Goal: Communication & Community: Answer question/provide support

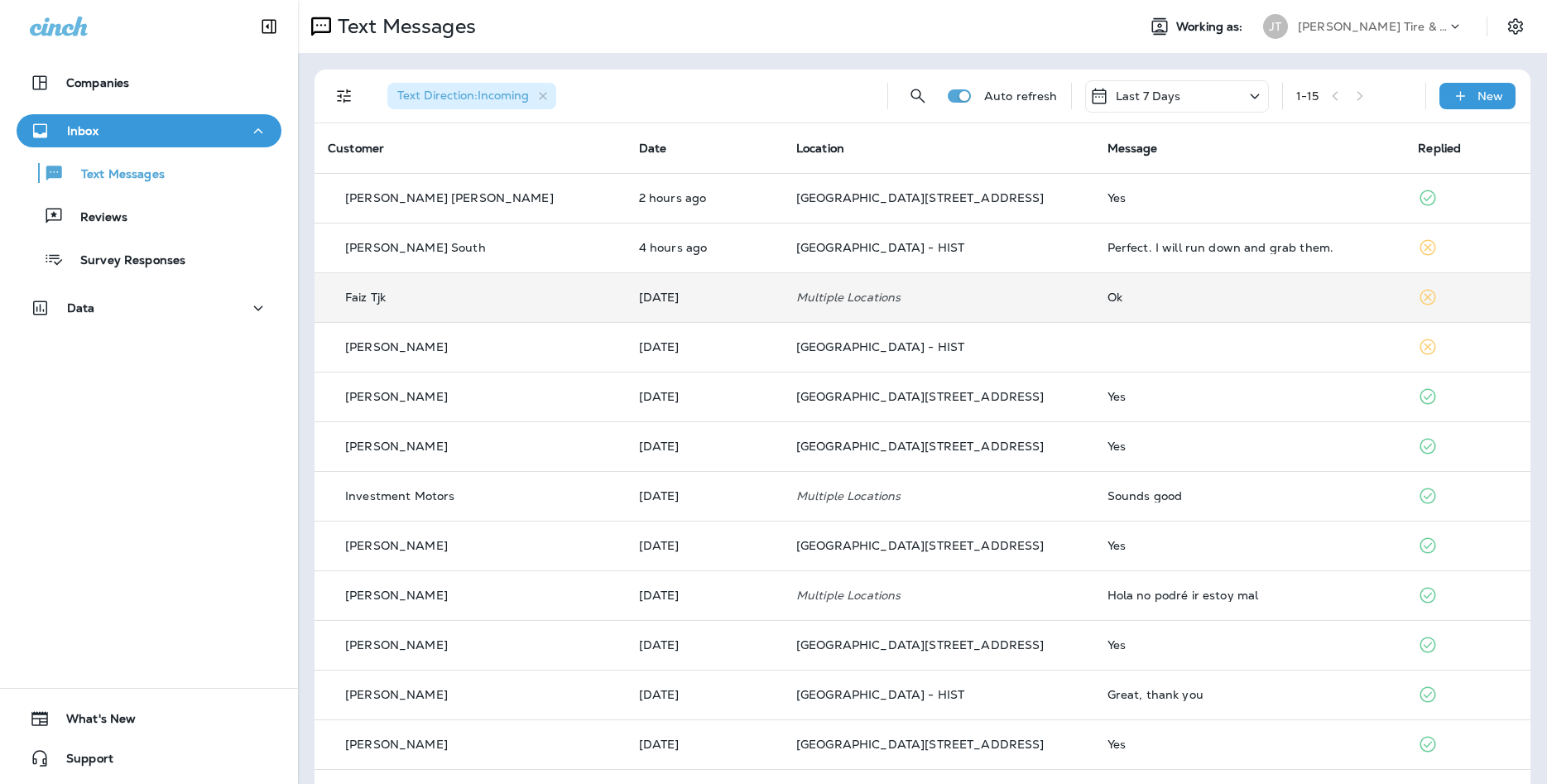
click at [465, 310] on td "Faiz Tjk" at bounding box center [470, 297] width 311 height 50
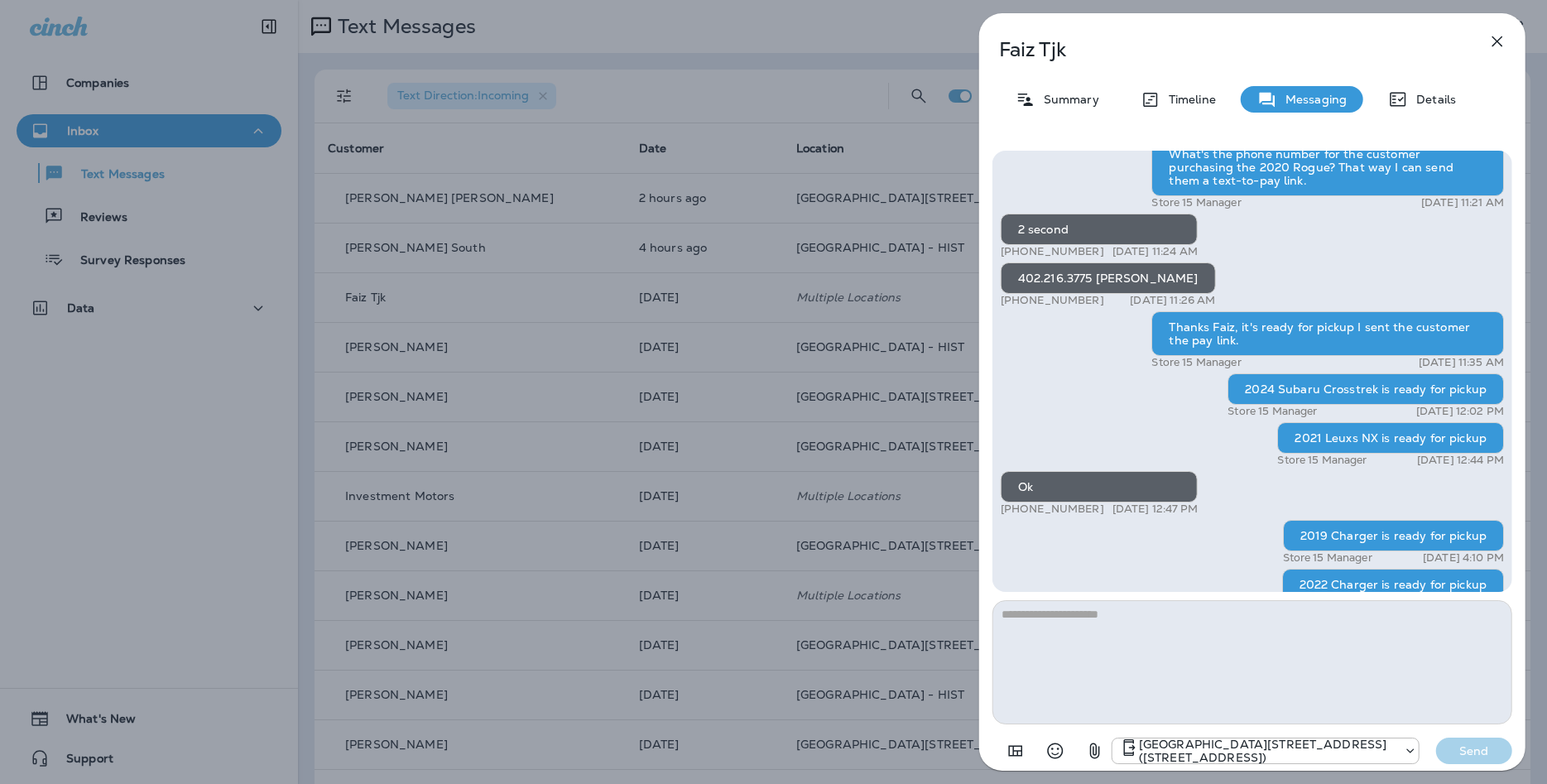
click at [1204, 657] on textarea at bounding box center [1252, 662] width 520 height 124
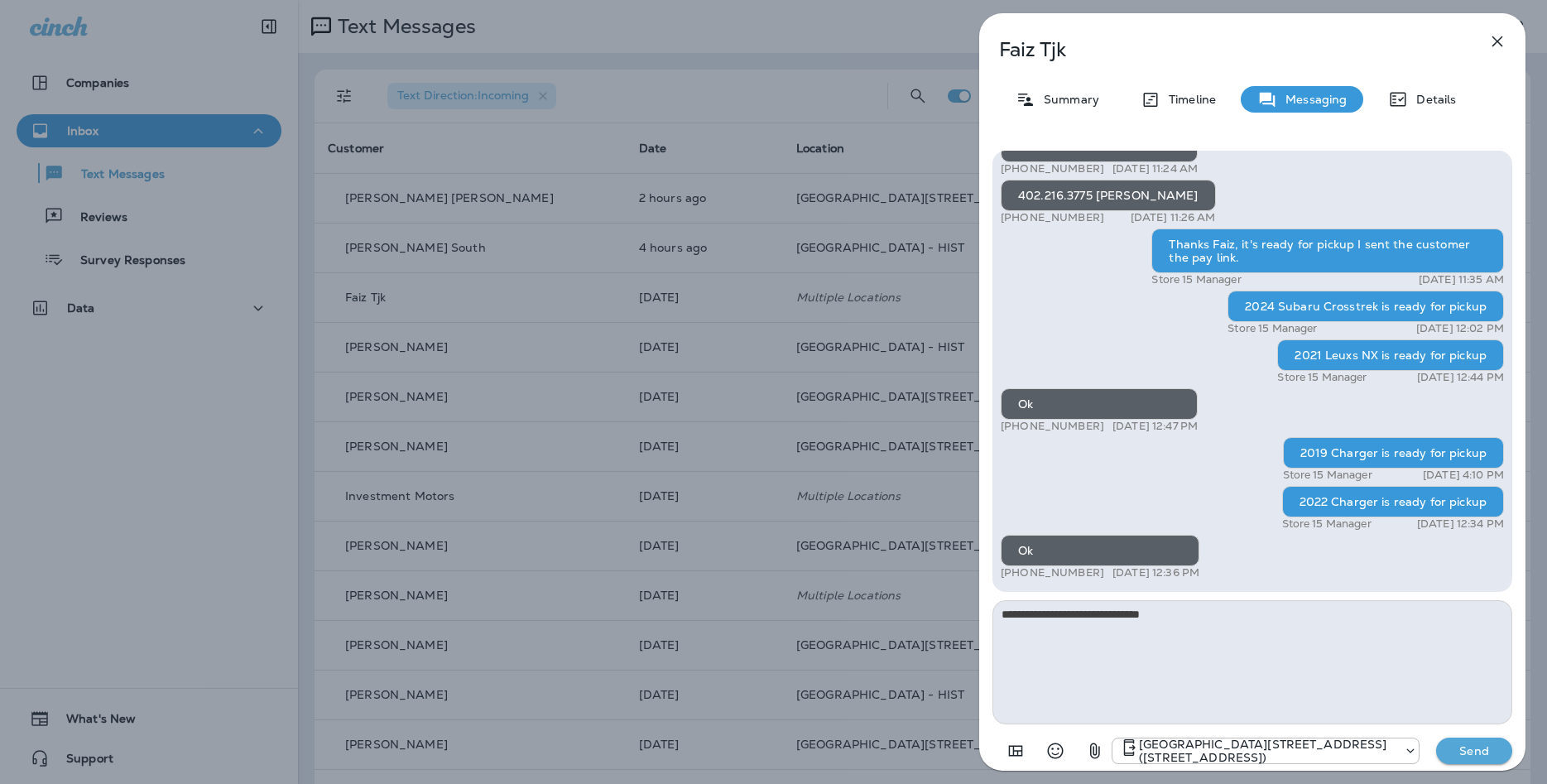
type textarea "**********"
click at [1446, 757] on p "Send" at bounding box center [1474, 750] width 69 height 15
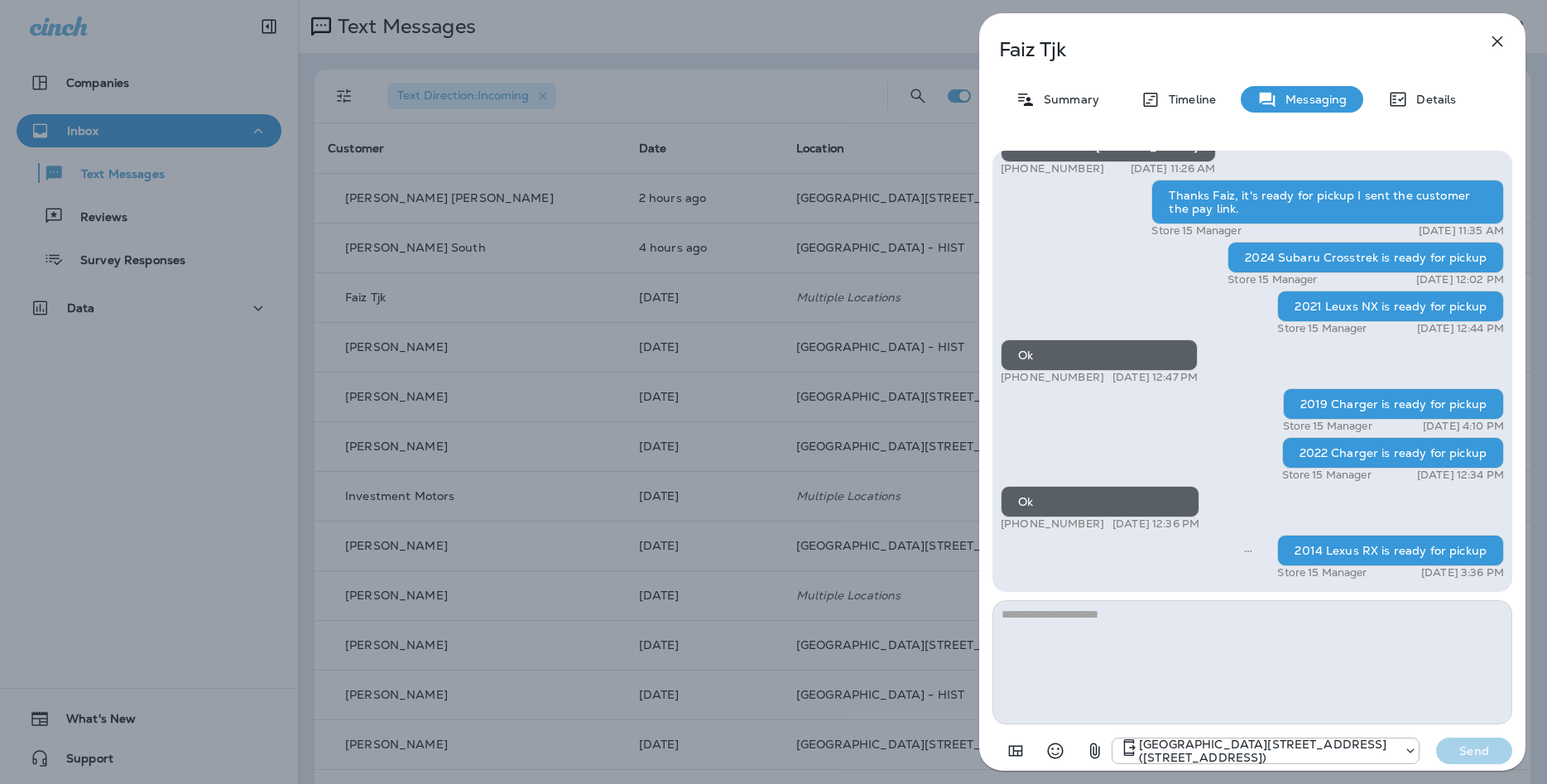
click at [1498, 50] on icon "button" at bounding box center [1497, 41] width 20 height 20
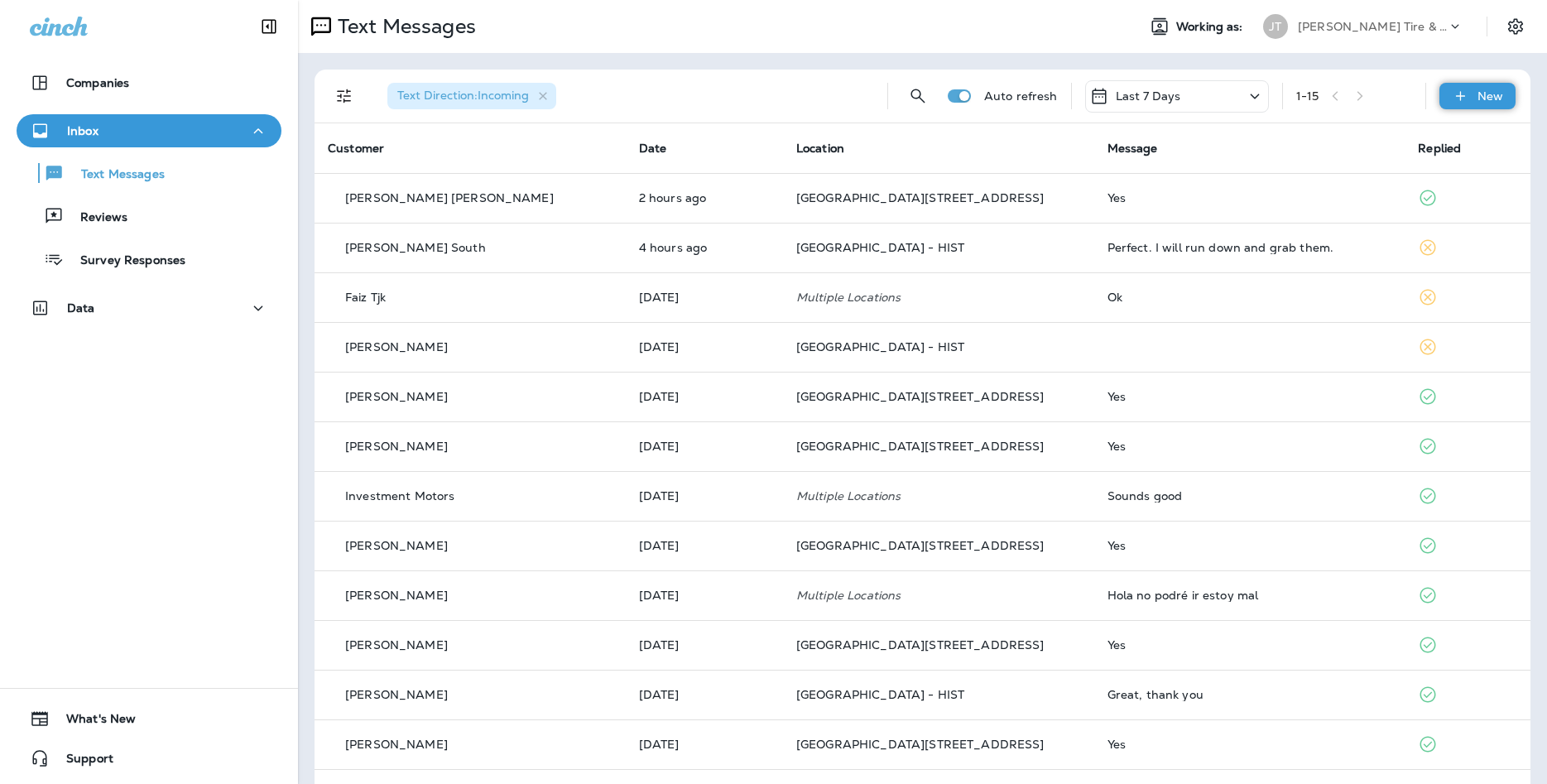
click at [1463, 103] on icon at bounding box center [1460, 96] width 18 height 17
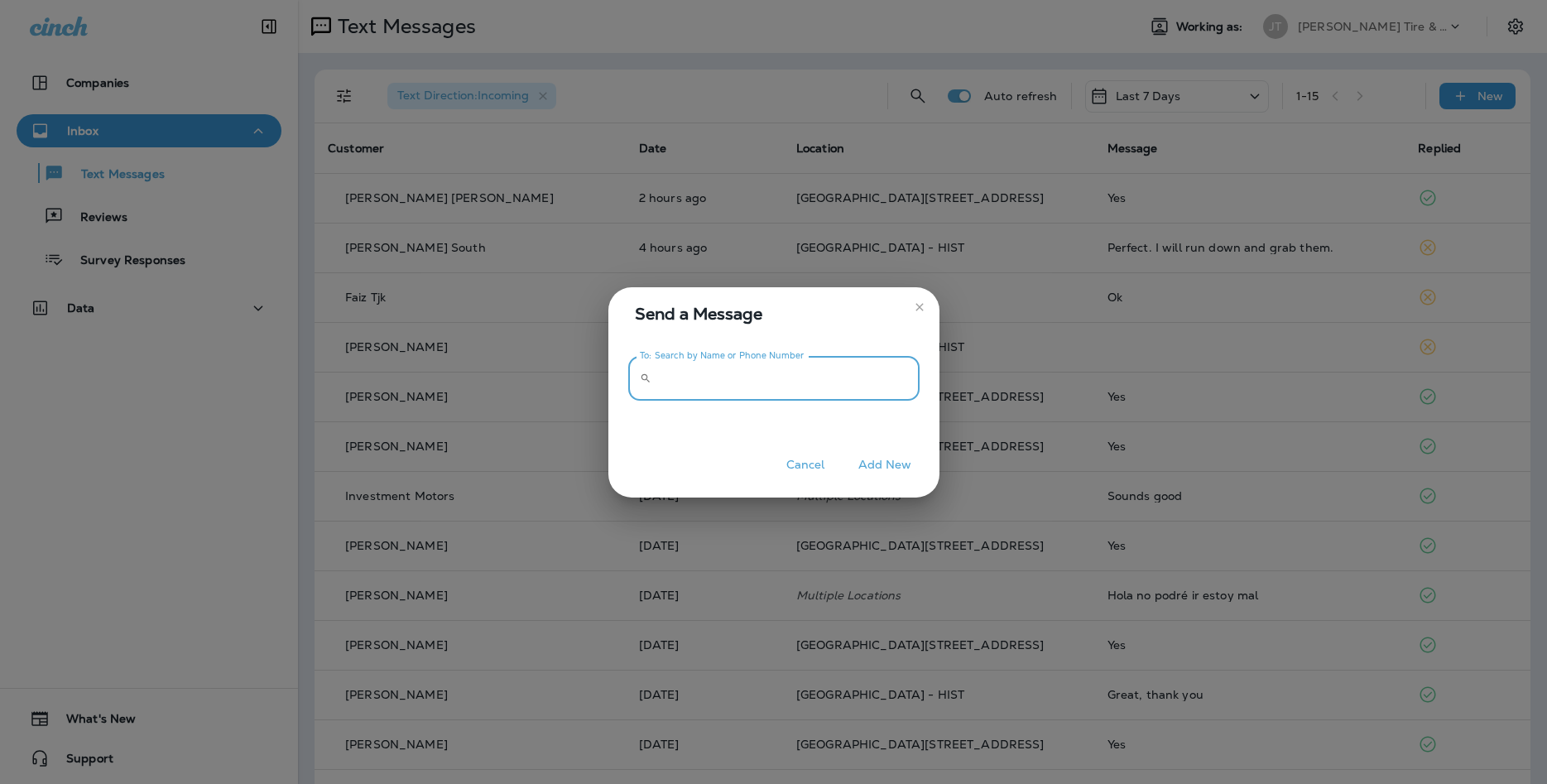
click at [790, 387] on input "To: Search by Name or Phone Number" at bounding box center [788, 379] width 262 height 44
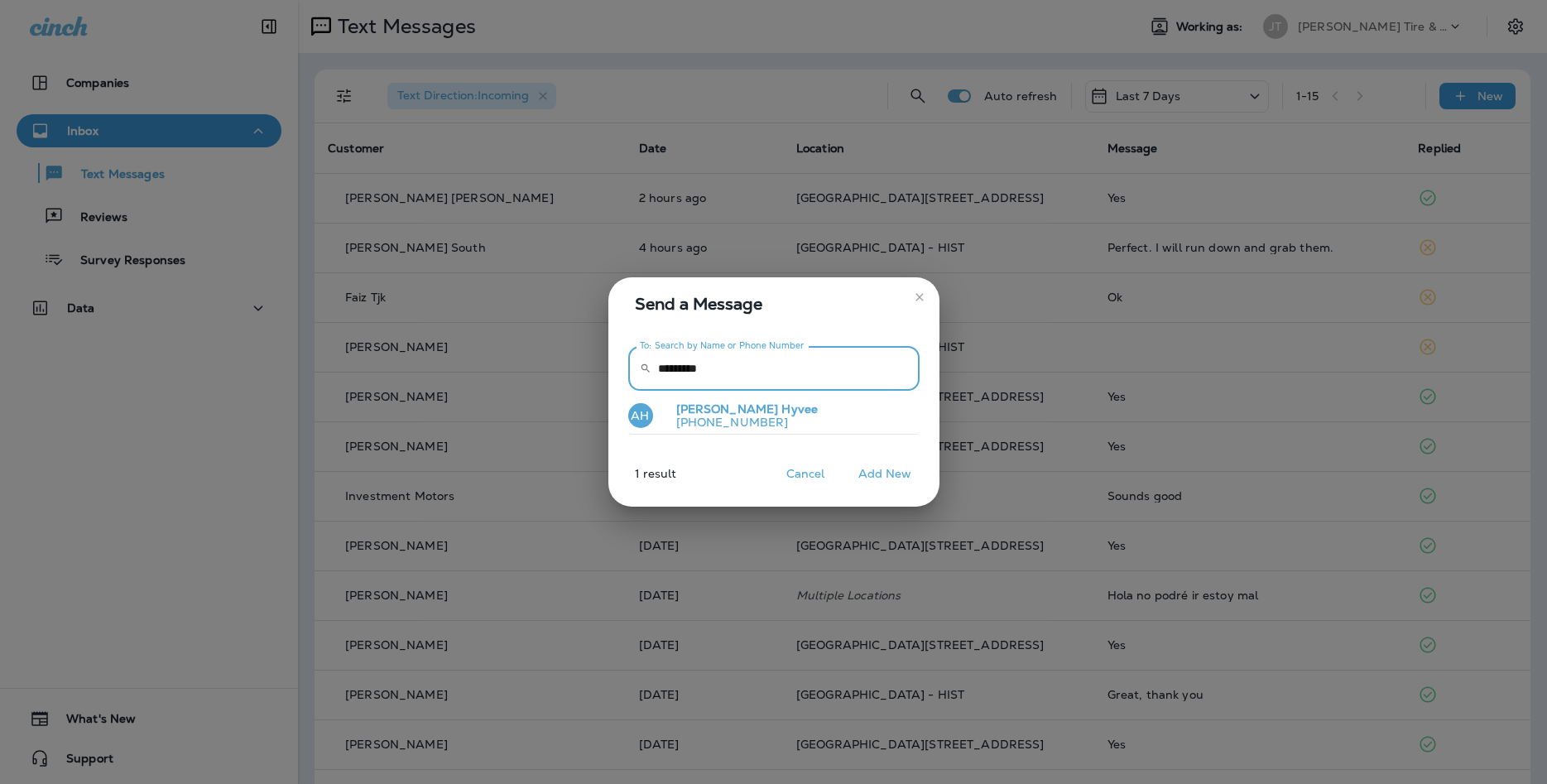
type input "*********"
click at [714, 399] on button "AH [PERSON_NAME] [PHONE_NUMBER]" at bounding box center [773, 416] width 291 height 38
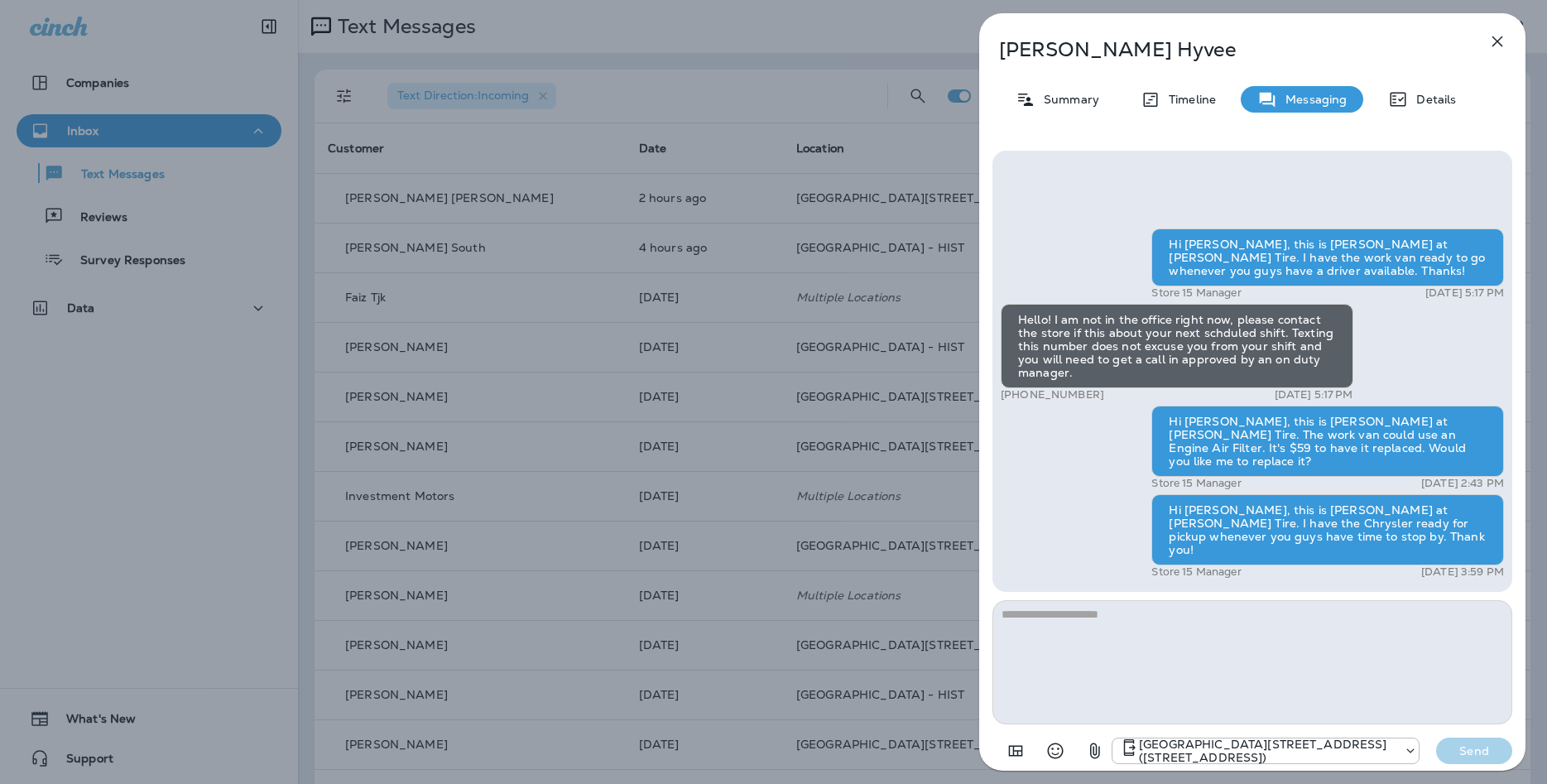
click at [1301, 649] on textarea at bounding box center [1252, 662] width 520 height 124
type textarea "*"
type textarea "**********"
click at [1445, 754] on p "Send" at bounding box center [1474, 750] width 69 height 15
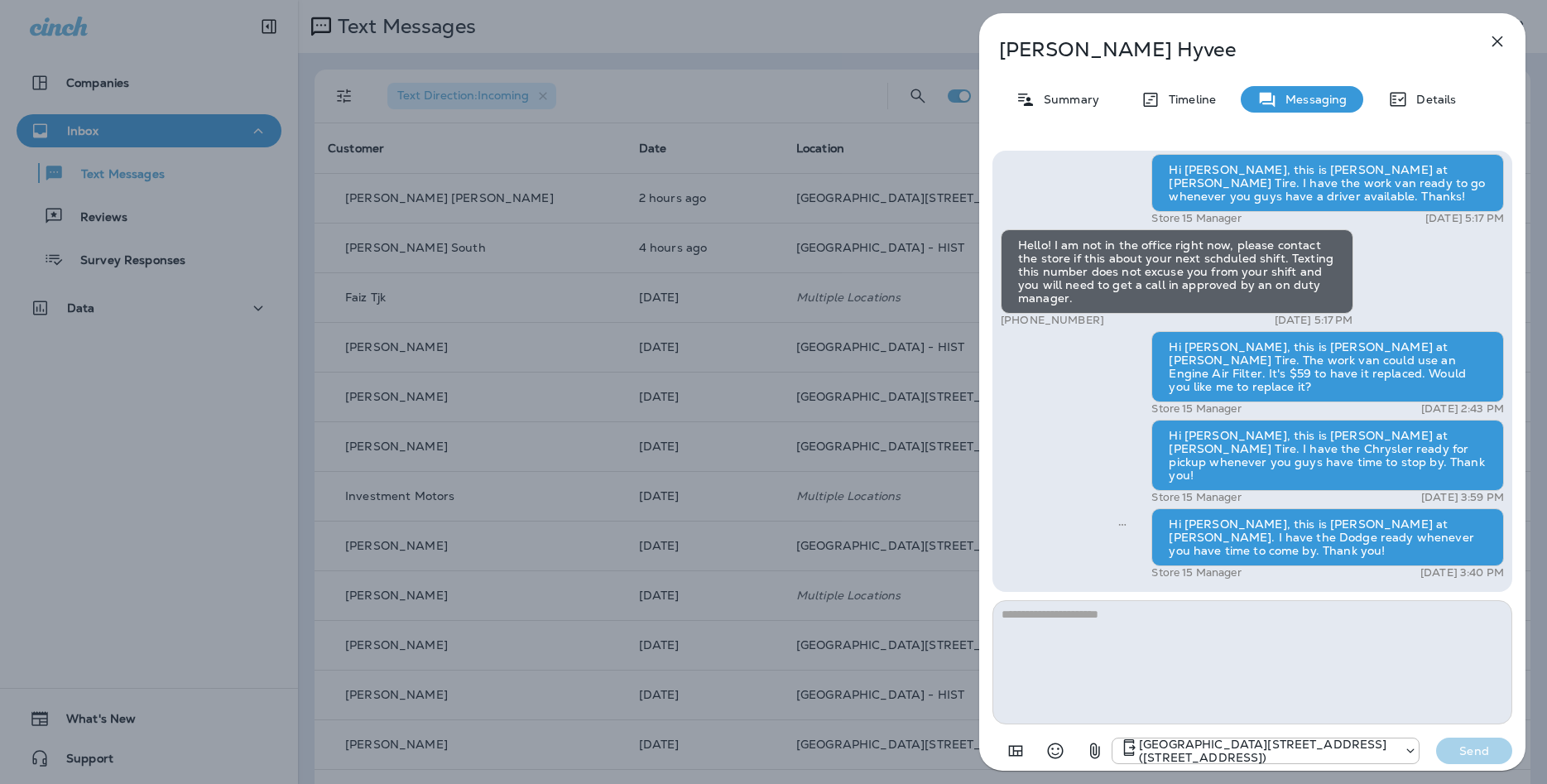
click at [1496, 43] on icon "button" at bounding box center [1497, 41] width 11 height 11
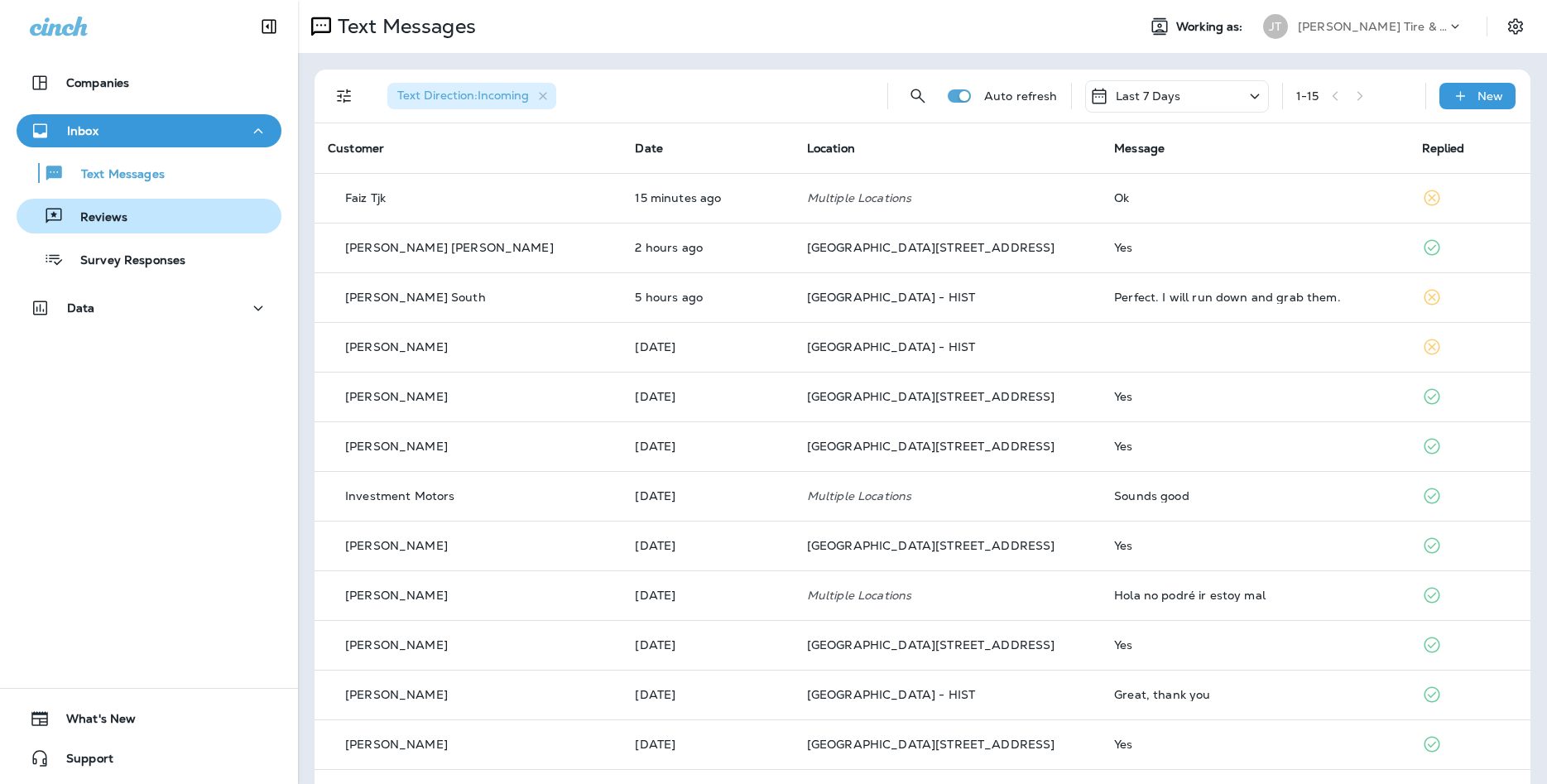
click at [169, 214] on div "Reviews" at bounding box center [149, 215] width 252 height 24
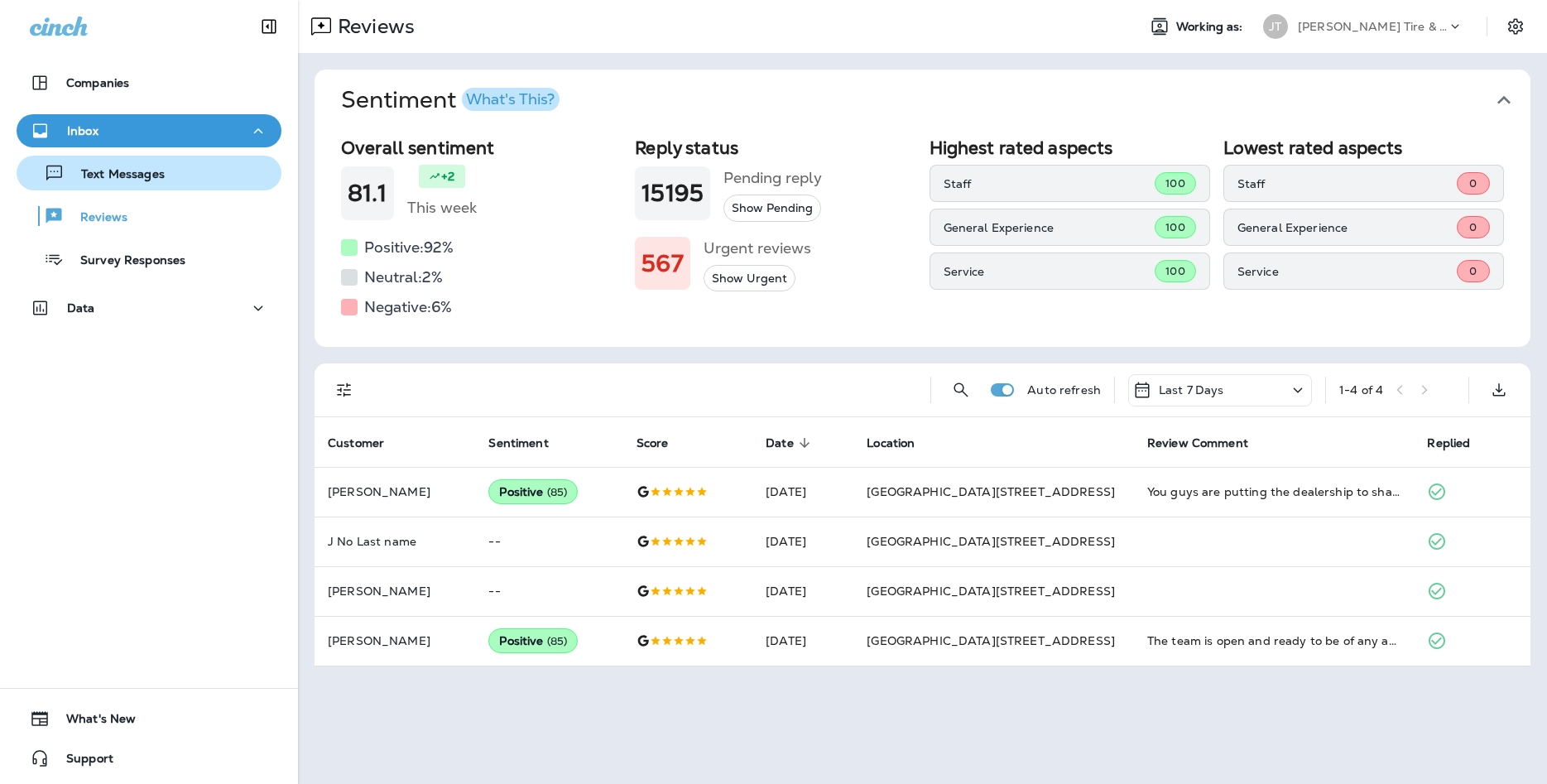
click at [143, 181] on p "Text Messages" at bounding box center [114, 175] width 100 height 16
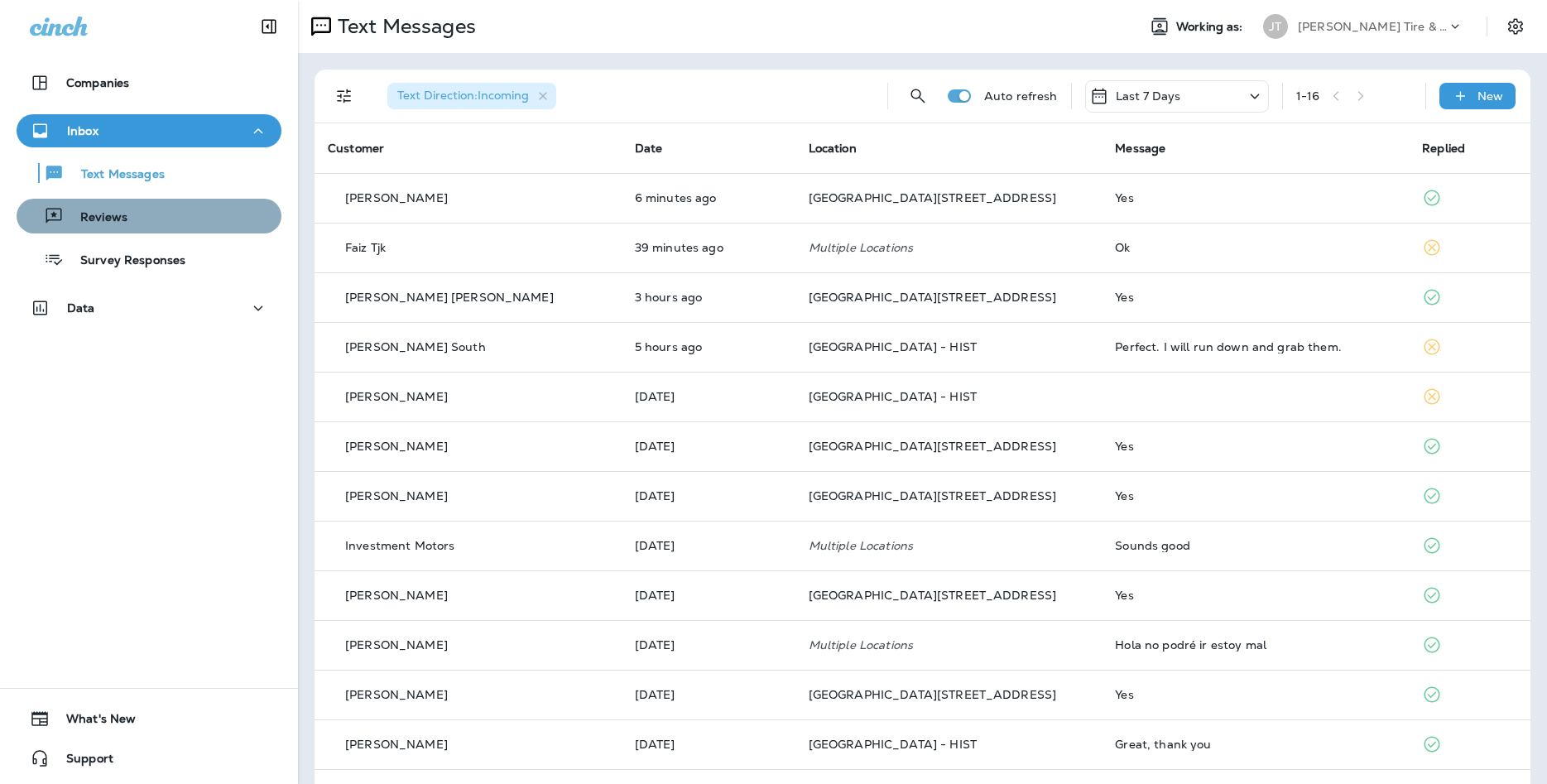
click at [180, 224] on div "Reviews" at bounding box center [149, 215] width 252 height 24
